Goal: Task Accomplishment & Management: Manage account settings

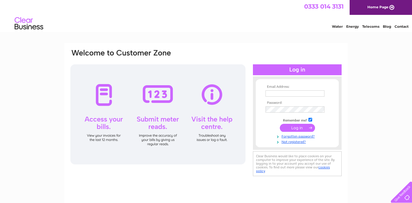
type input "pntairdrie@gmail.com"
click at [309, 129] on input "submit" at bounding box center [297, 128] width 35 height 8
type input "[EMAIL_ADDRESS][DOMAIN_NAME]"
click at [295, 125] on input "submit" at bounding box center [297, 128] width 35 height 8
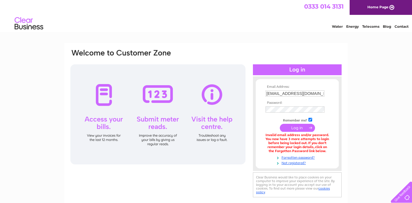
click at [292, 113] on td at bounding box center [297, 109] width 66 height 9
click at [300, 129] on input "submit" at bounding box center [297, 128] width 35 height 8
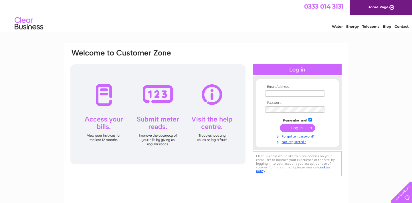
type input "[EMAIL_ADDRESS][DOMAIN_NAME]"
click at [280, 125] on input "submit" at bounding box center [297, 129] width 35 height 8
click at [298, 131] on input "submit" at bounding box center [297, 129] width 35 height 8
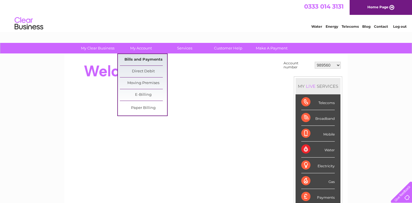
click at [140, 61] on link "Bills and Payments" at bounding box center [143, 59] width 47 height 11
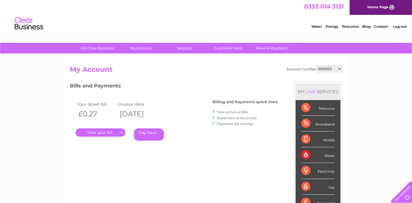
click at [98, 133] on link "." at bounding box center [101, 133] width 50 height 8
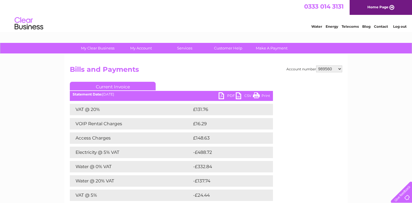
click at [223, 95] on link "PDF" at bounding box center [227, 97] width 17 height 8
click at [327, 67] on select "989560 30317291" at bounding box center [329, 69] width 26 height 7
select select "30317291"
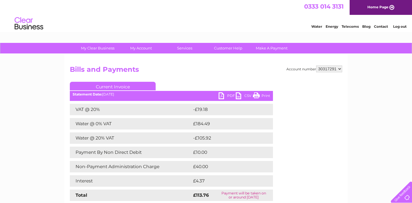
click at [200, 106] on td "-£19.18" at bounding box center [227, 109] width 70 height 11
click at [227, 96] on link "PDF" at bounding box center [227, 97] width 17 height 8
